Goal: Book appointment/travel/reservation

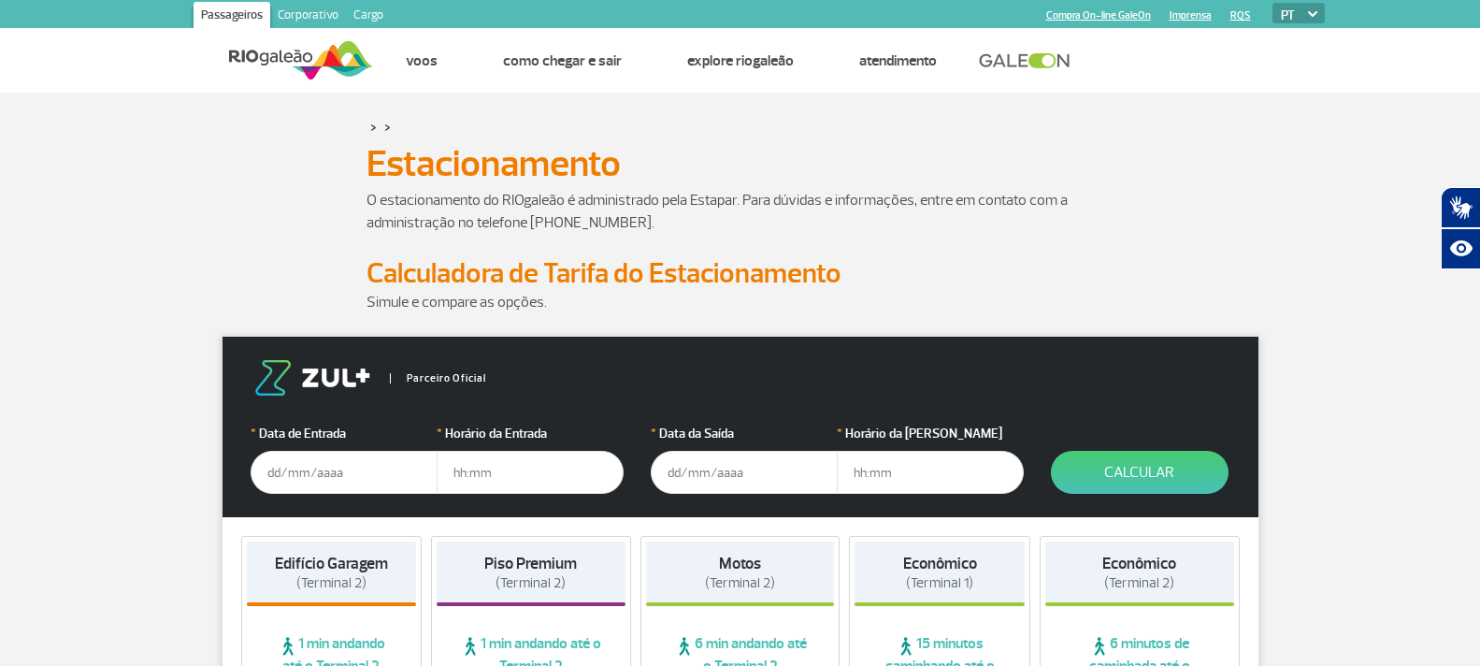
click at [357, 470] on input "text" at bounding box center [344, 472] width 187 height 43
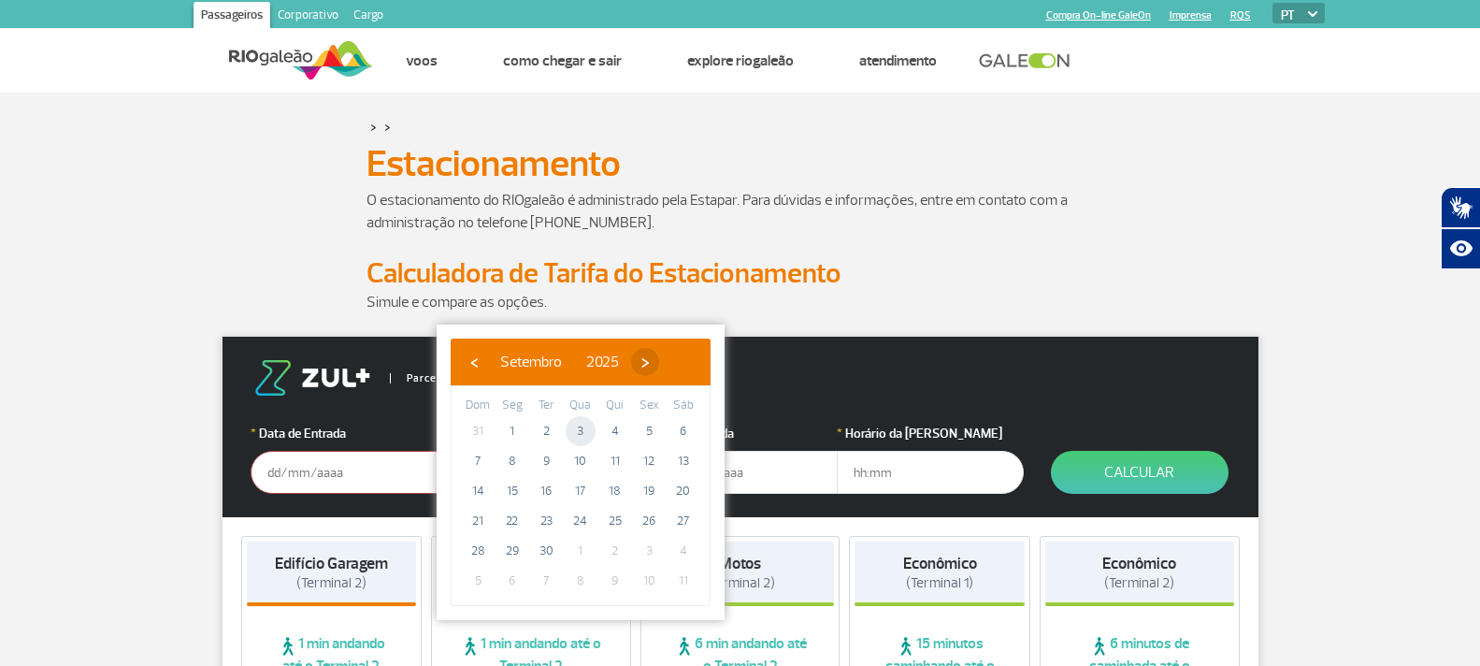
click at [659, 360] on span "›" at bounding box center [645, 362] width 28 height 28
drag, startPoint x: 642, startPoint y: 540, endPoint x: 650, endPoint y: 491, distance: 50.1
click at [650, 491] on span "17" at bounding box center [649, 491] width 30 height 30
type input "[DATE]"
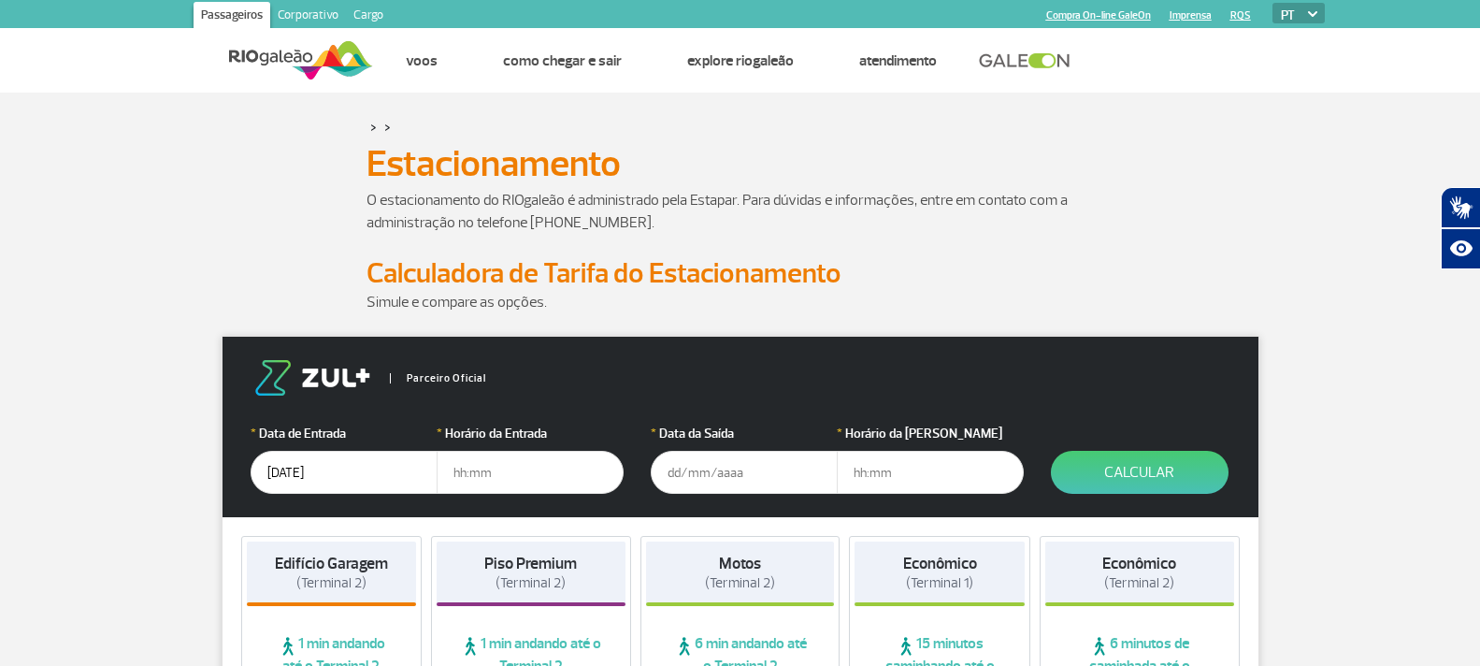
click at [497, 481] on input "text" at bounding box center [530, 472] width 187 height 43
type input "08:00"
click at [779, 468] on input "text" at bounding box center [744, 472] width 187 height 43
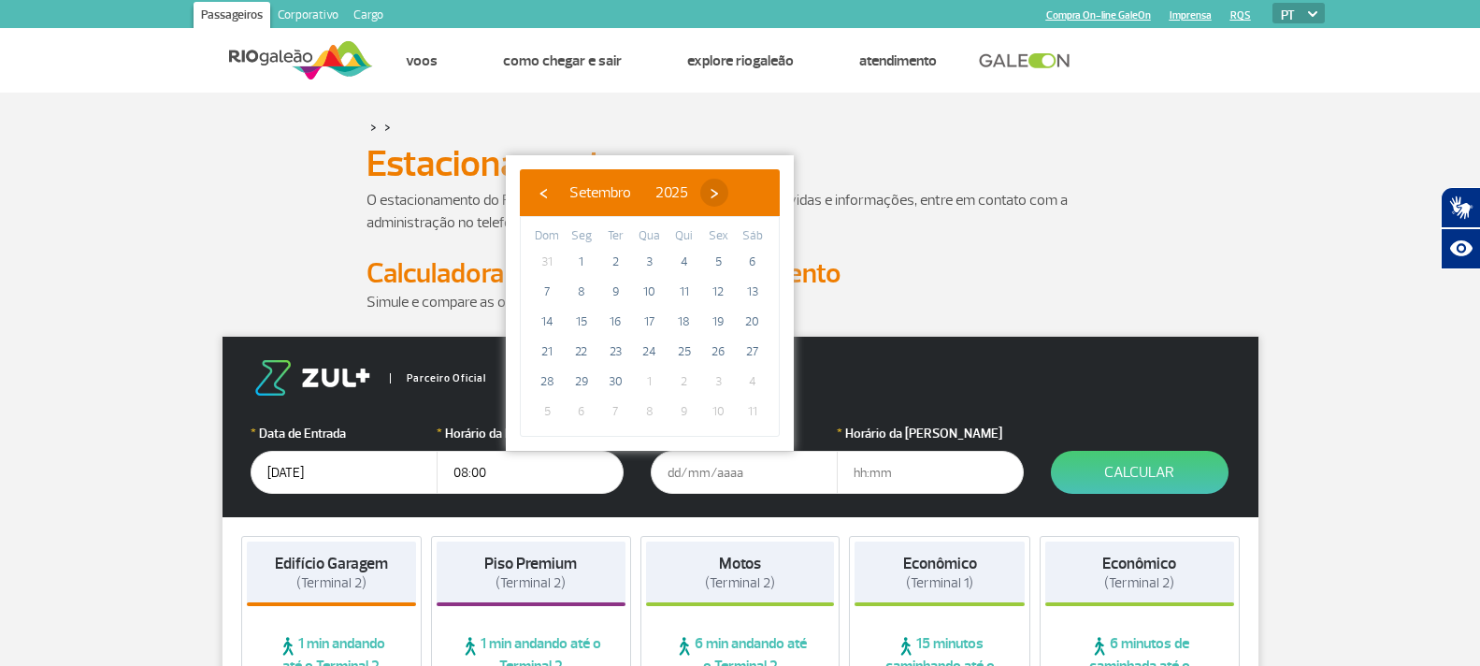
click at [728, 189] on span "›" at bounding box center [714, 193] width 28 height 28
click at [645, 349] on span "22" at bounding box center [650, 352] width 30 height 30
type input "[DATE]"
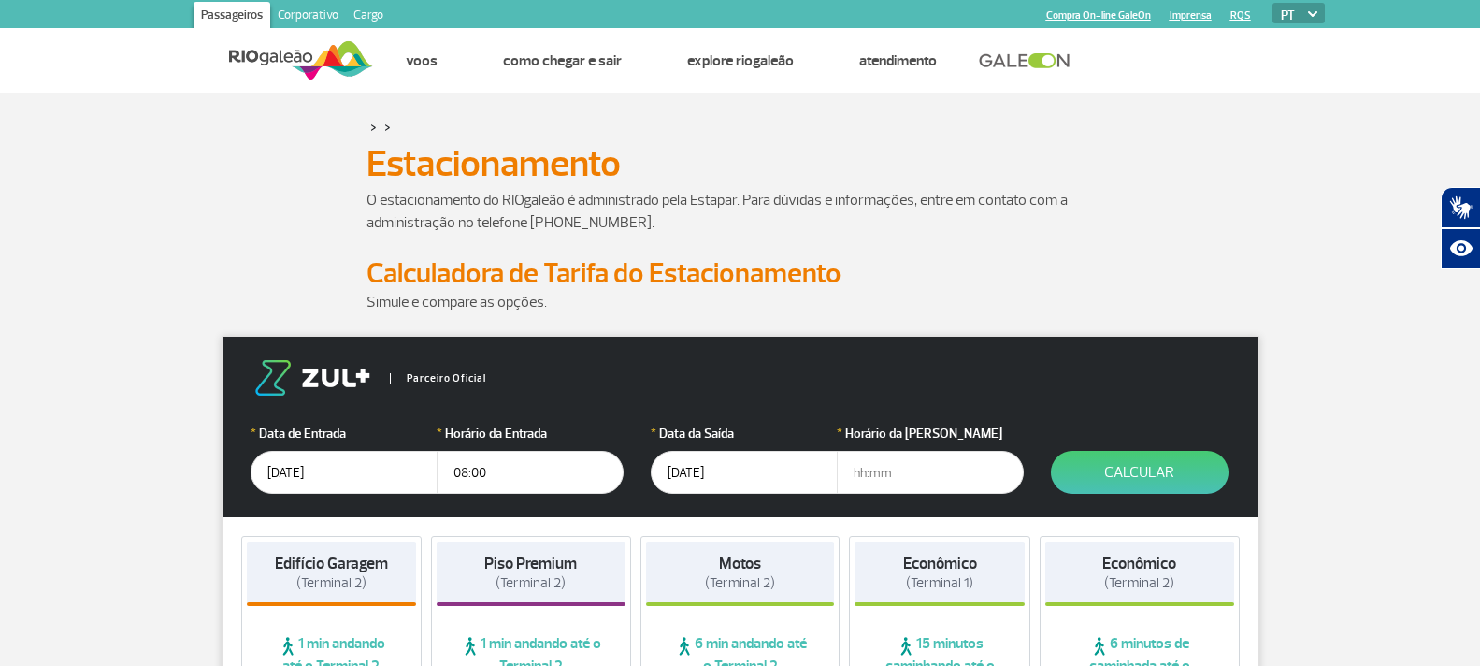
click at [859, 471] on input "text" at bounding box center [930, 472] width 187 height 43
type input "18:00"
click at [1116, 475] on button "Calcular" at bounding box center [1140, 472] width 178 height 43
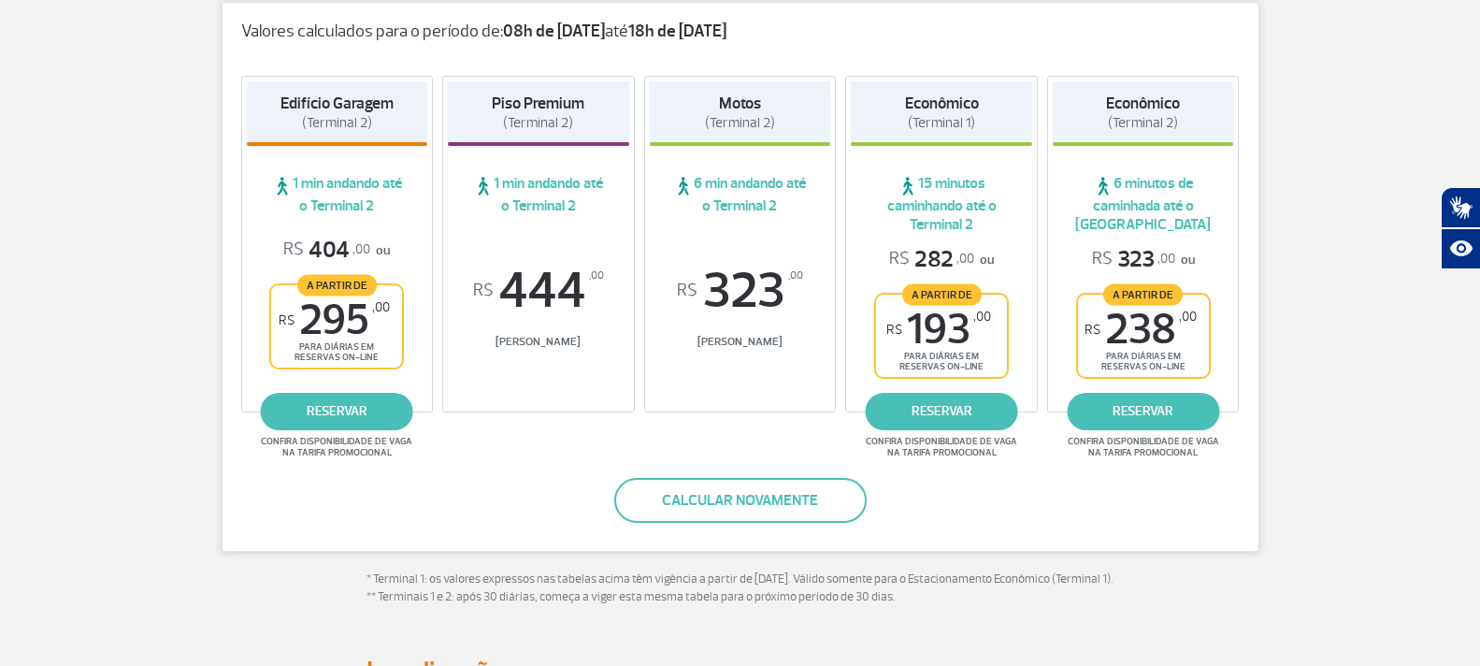
scroll to position [352, 0]
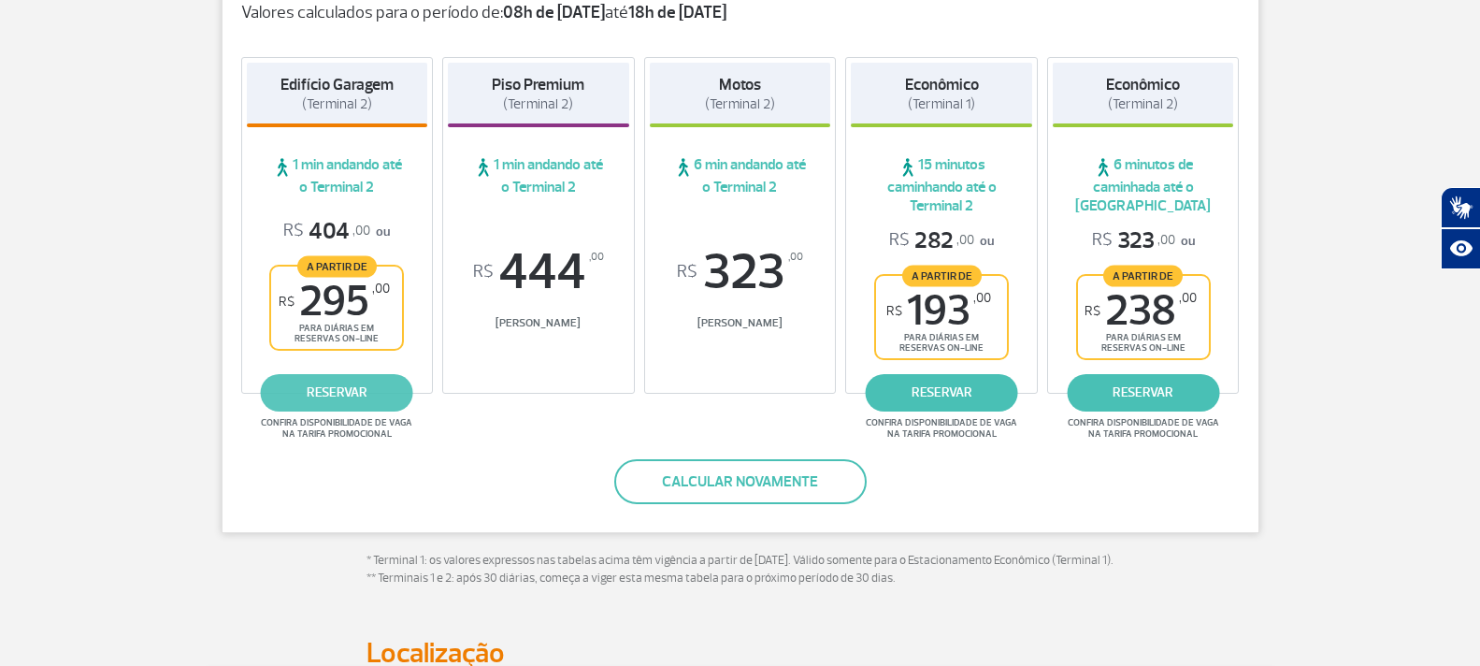
click at [338, 400] on link "reservar" at bounding box center [337, 392] width 152 height 37
